Goal: Navigation & Orientation: Find specific page/section

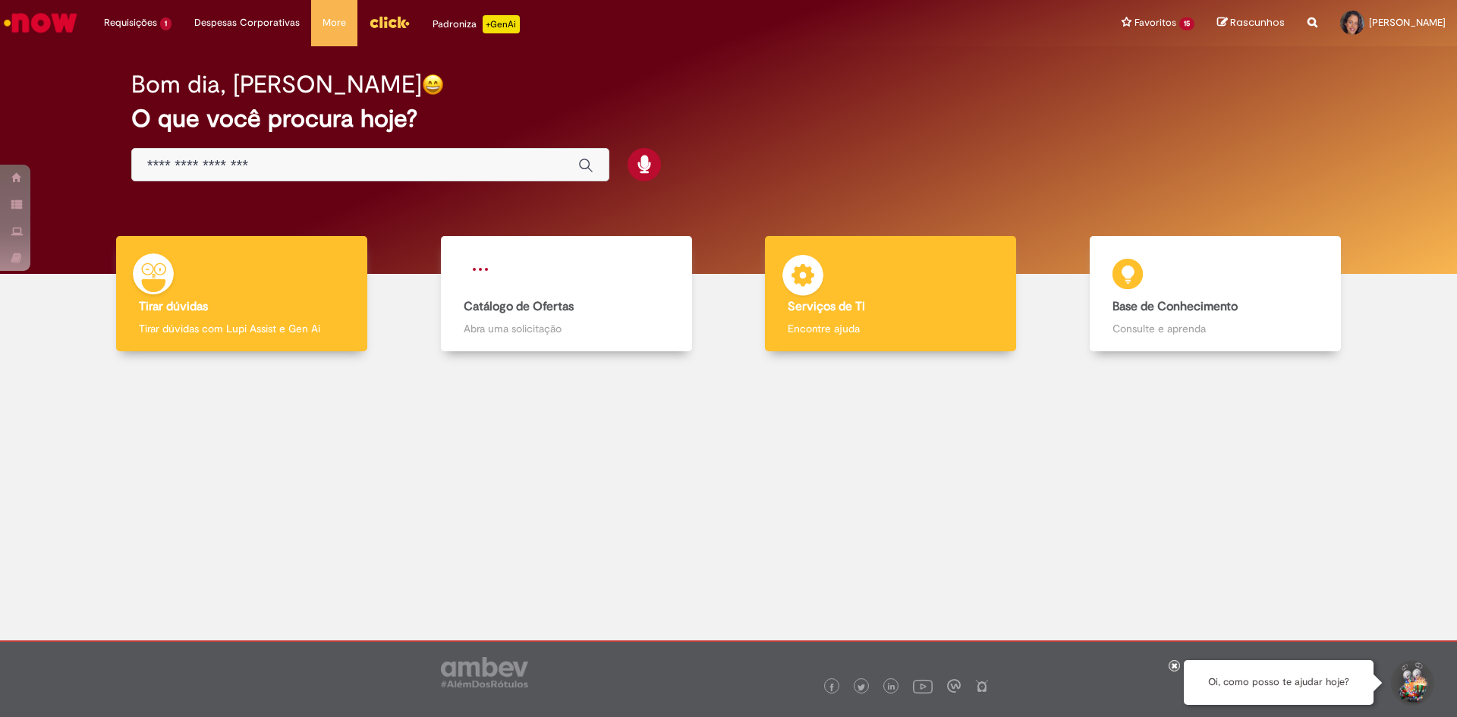
click at [936, 319] on div "Serviços de TI Serviços de TI Encontre ajuda" at bounding box center [890, 294] width 251 height 116
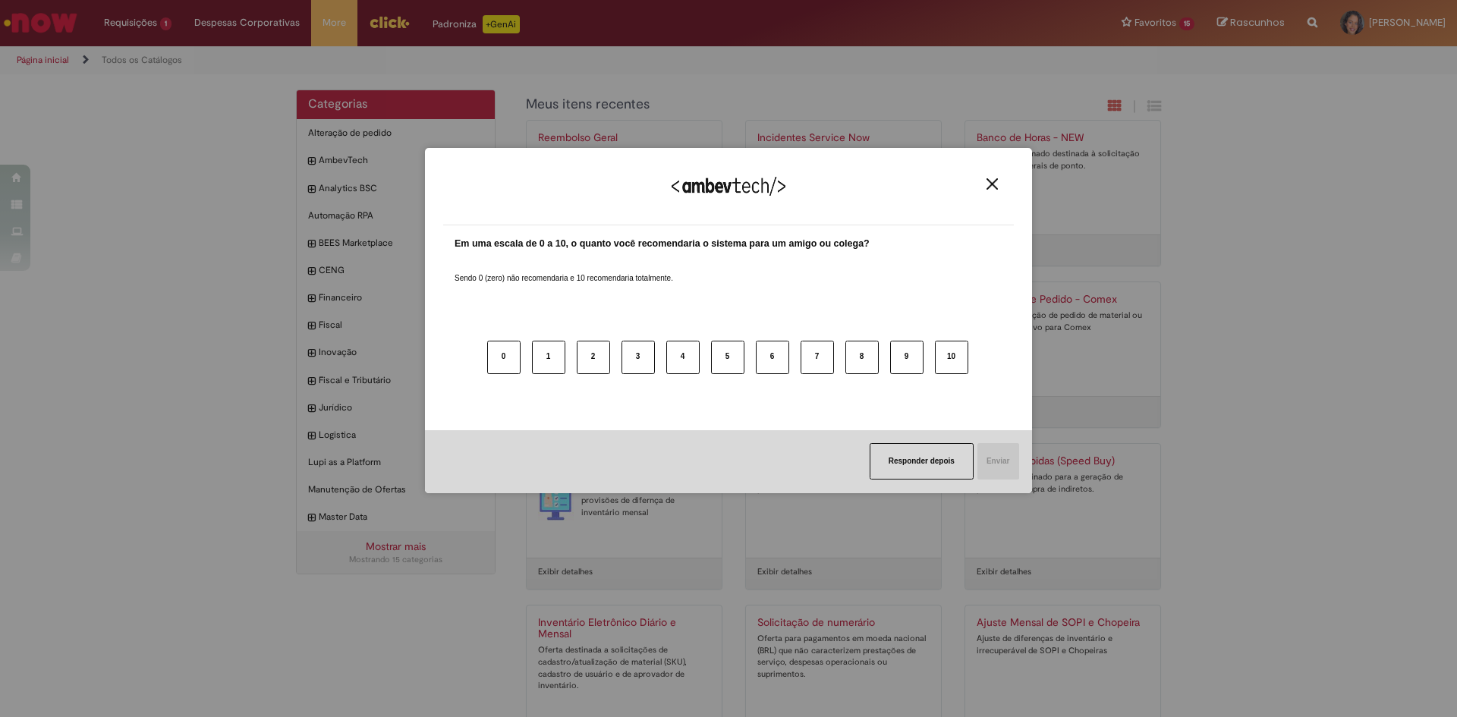
click at [990, 185] on img "Close" at bounding box center [991, 183] width 11 height 11
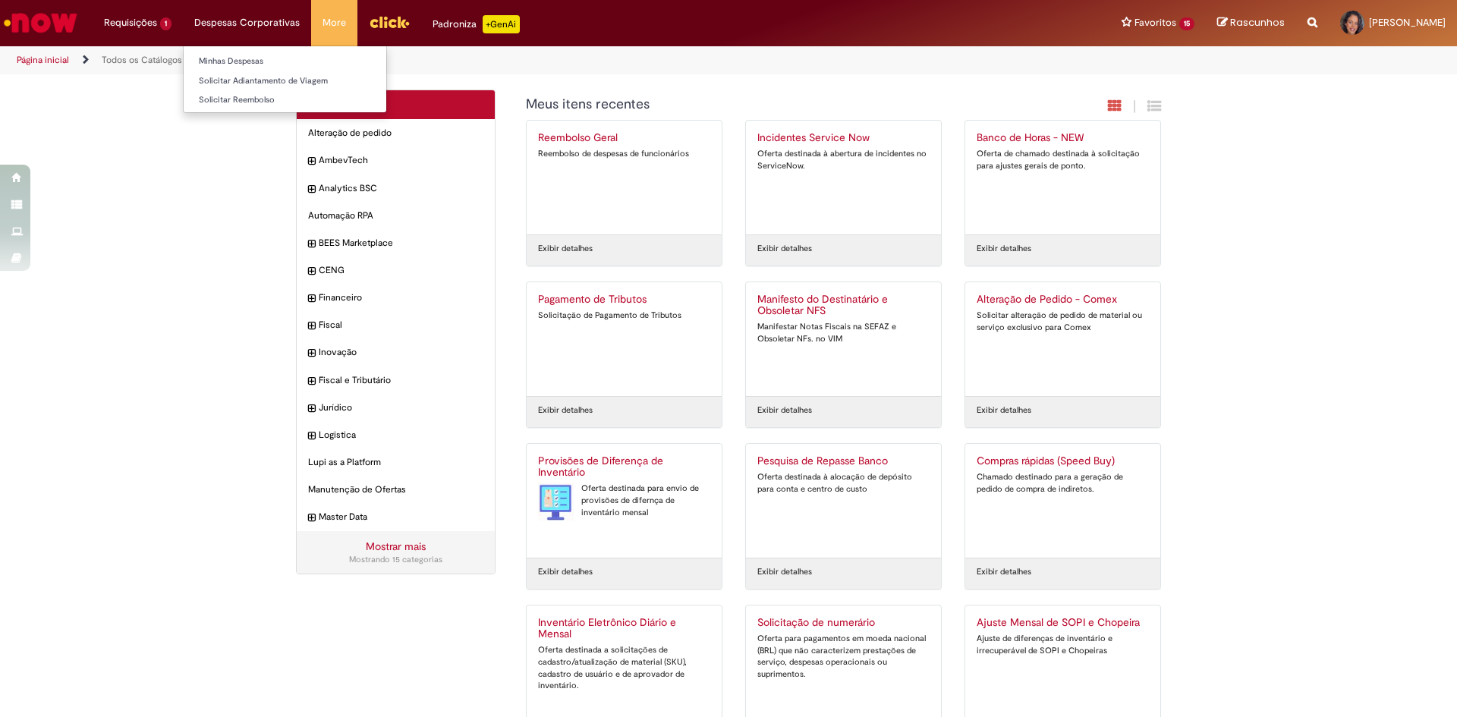
click at [242, 23] on li "Despesas Corporativas Minhas Despesas Solicitar Adiantamento de Viagem Solicita…" at bounding box center [247, 23] width 128 height 46
click at [46, 21] on img "Ir para a Homepage" at bounding box center [41, 23] width 78 height 30
